Goal: Task Accomplishment & Management: Use online tool/utility

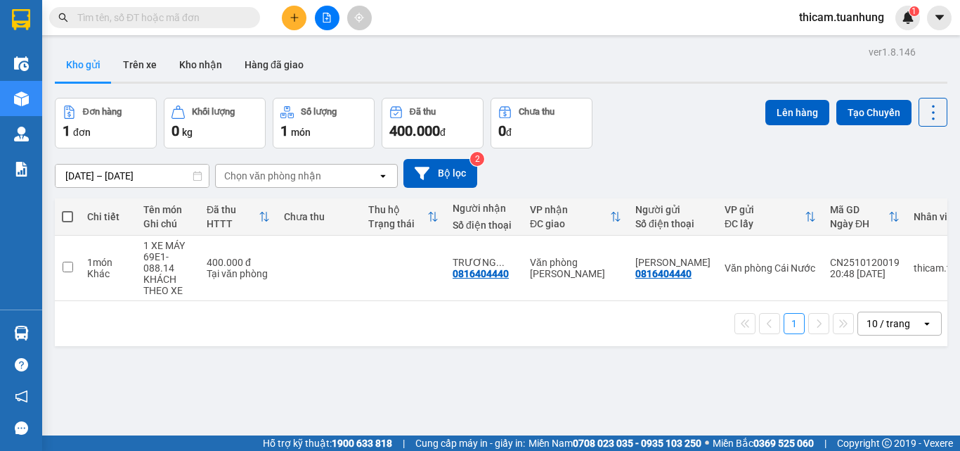
click at [63, 217] on span at bounding box center [67, 216] width 11 height 11
click at [67, 209] on input "checkbox" at bounding box center [67, 209] width 0 height 0
checkbox input "true"
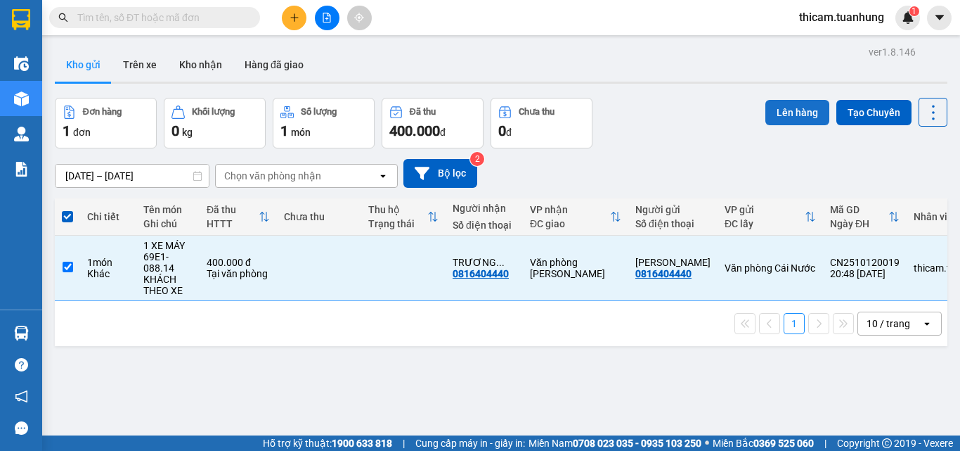
click at [782, 114] on button "Lên hàng" at bounding box center [797, 112] width 64 height 25
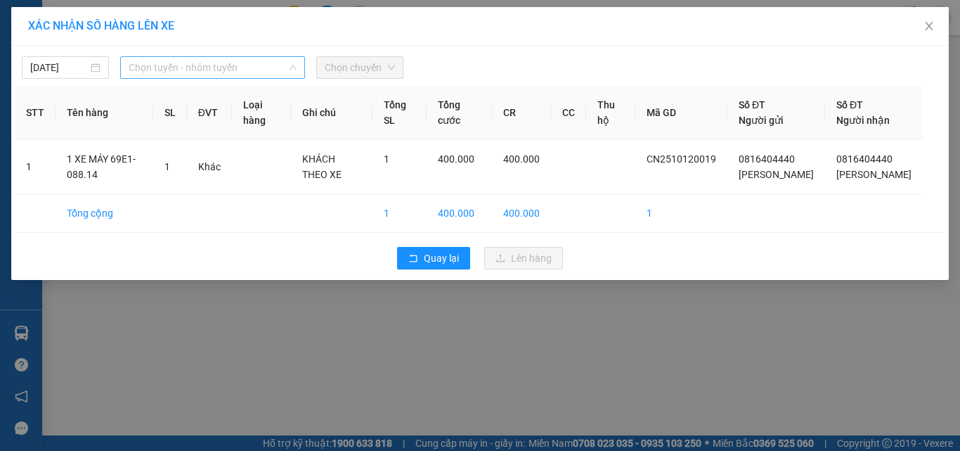
click at [185, 68] on span "Chọn tuyến - nhóm tuyến" at bounding box center [213, 67] width 168 height 21
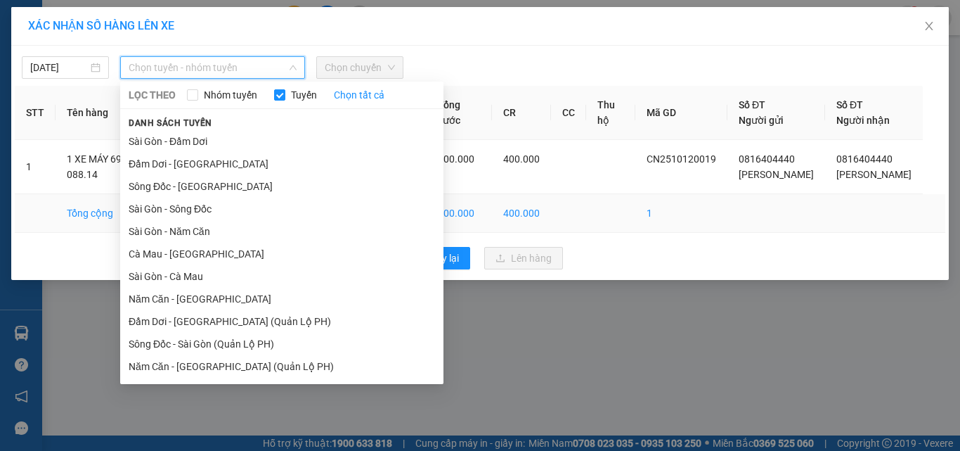
drag, startPoint x: 179, startPoint y: 295, endPoint x: 252, endPoint y: 244, distance: 89.3
click at [181, 295] on li "Năm Căn - [GEOGRAPHIC_DATA]" at bounding box center [281, 298] width 323 height 22
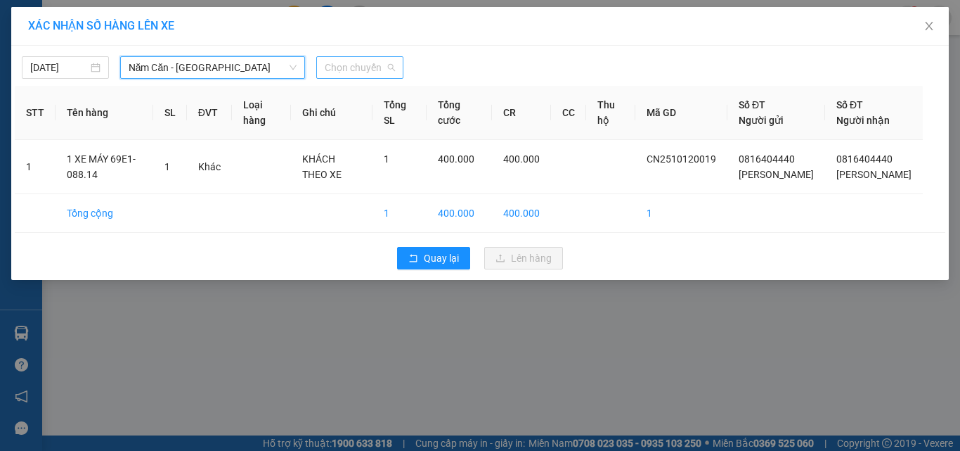
click at [370, 78] on div "Chọn chuyến" at bounding box center [359, 67] width 87 height 22
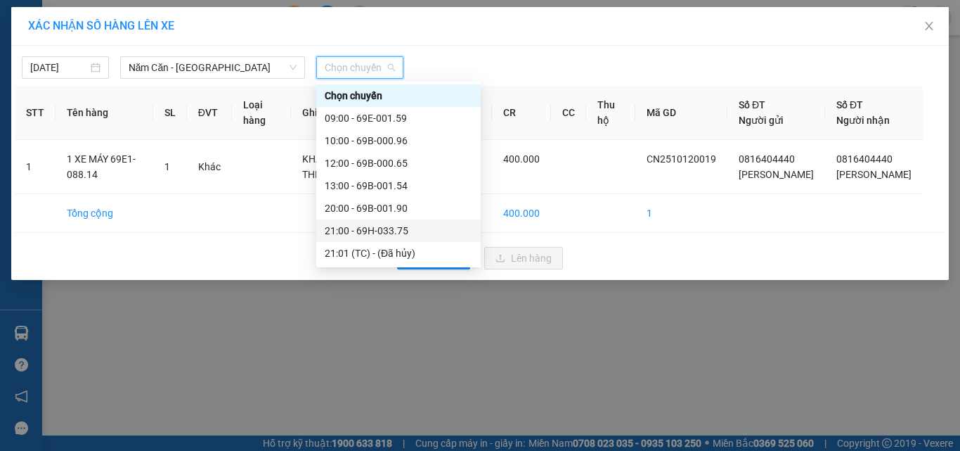
click at [384, 228] on div "21:00 - 69H-033.75" at bounding box center [399, 230] width 148 height 15
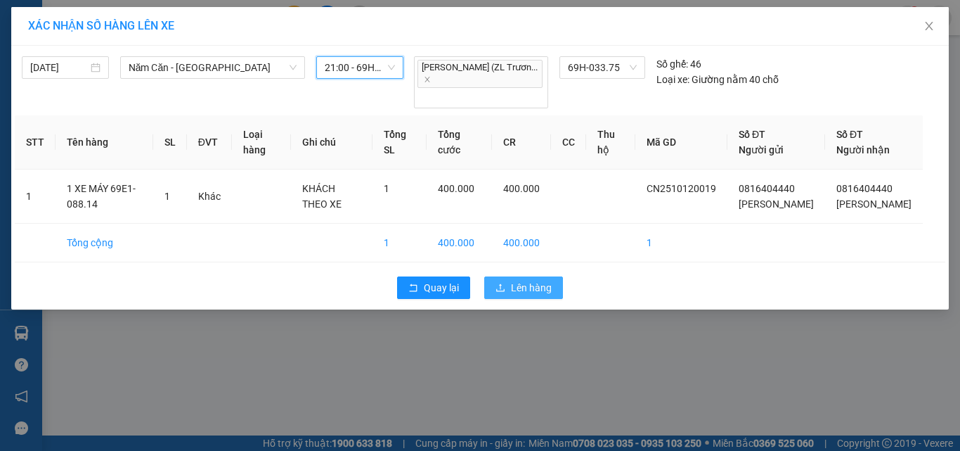
click at [537, 286] on span "Lên hàng" at bounding box center [531, 287] width 41 height 15
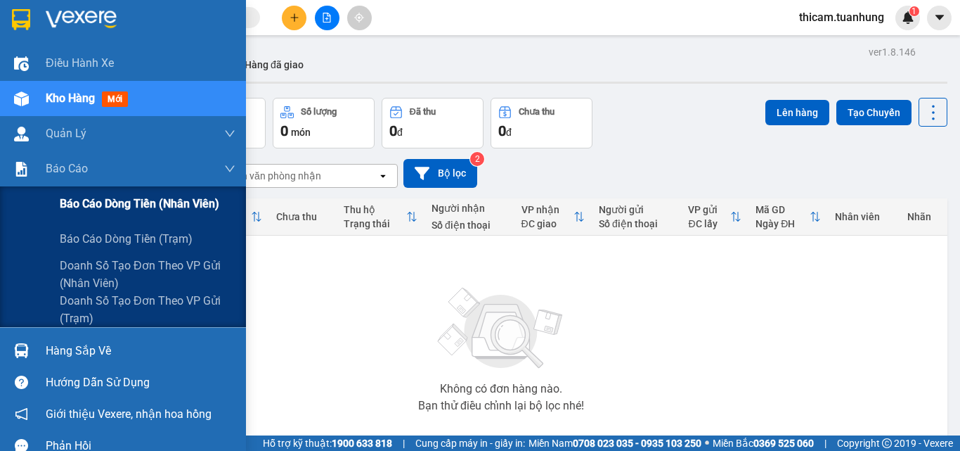
click at [82, 207] on span "Báo cáo dòng tiền (nhân viên)" at bounding box center [140, 204] width 160 height 18
